Goal: Transaction & Acquisition: Subscribe to service/newsletter

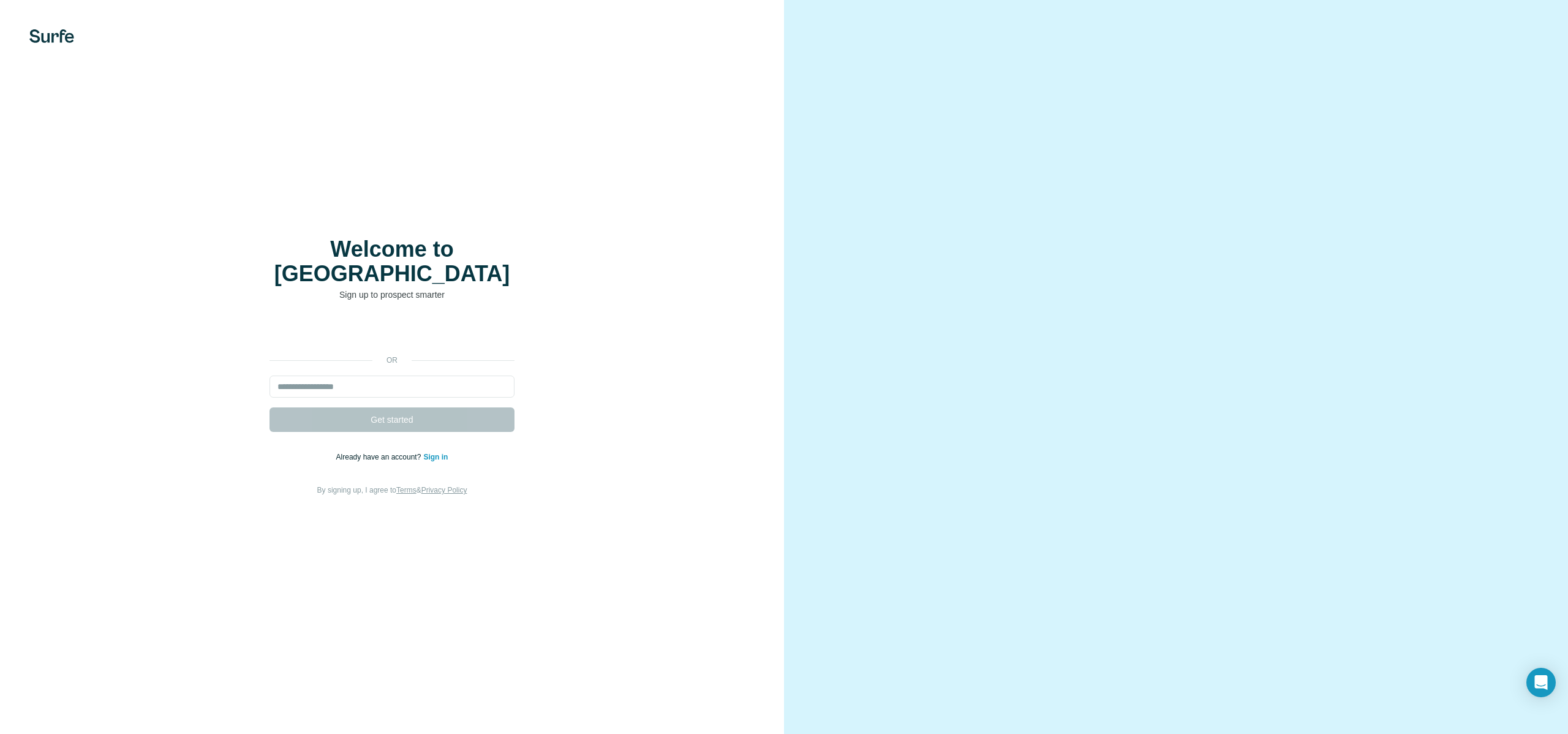
click at [406, 362] on div "or Get started Already have an account? Sign in By signing up, I agree to Terms…" at bounding box center [391, 408] width 735 height 176
click at [412, 376] on input "email" at bounding box center [392, 386] width 245 height 22
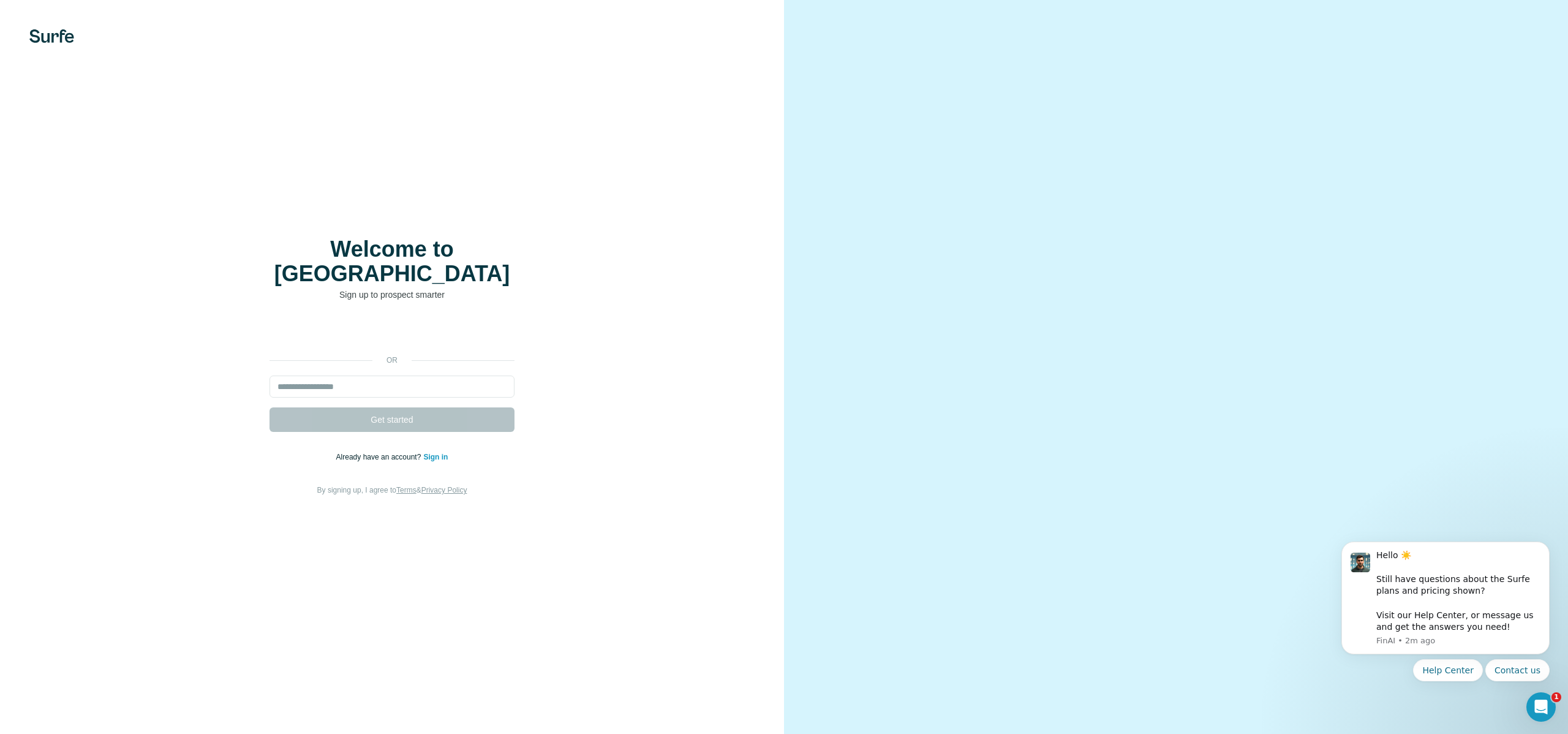
click at [693, 327] on div "or Get started Already have an account? Sign in By signing up, I agree to Terms…" at bounding box center [391, 408] width 735 height 176
click at [472, 375] on input "email" at bounding box center [392, 386] width 245 height 22
click at [645, 266] on div "Welcome to Surfe Sign up to prospect smarter or Get started Already have an acc…" at bounding box center [391, 367] width 735 height 260
drag, startPoint x: 337, startPoint y: 36, endPoint x: 344, endPoint y: 32, distance: 8.1
